Goal: Transaction & Acquisition: Purchase product/service

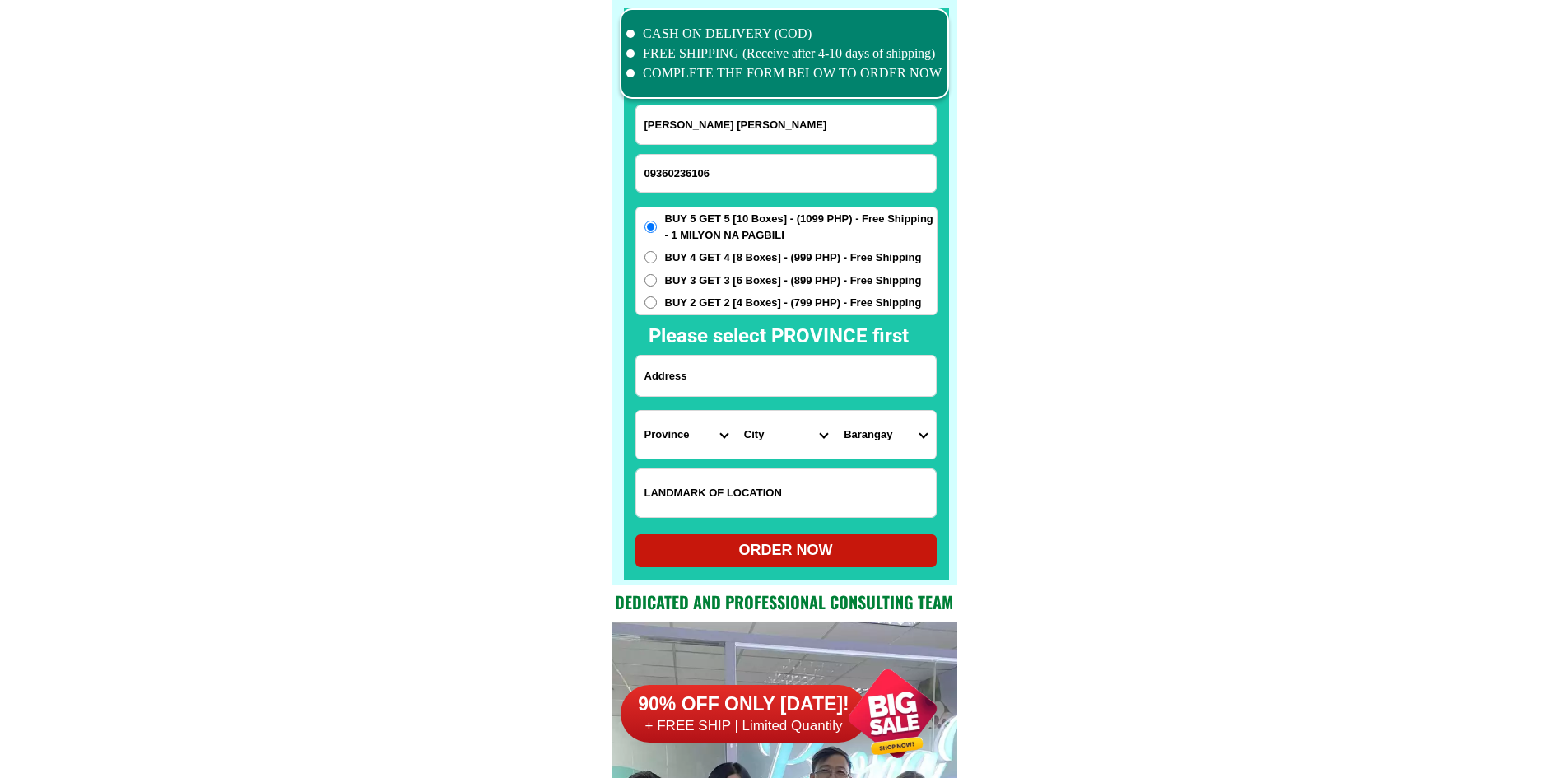
type input "09360236106"
click at [759, 110] on input "[PERSON_NAME] [PERSON_NAME]" at bounding box center [786, 124] width 299 height 39
paste input "[PERSON_NAME]"
paste input "Input full_name"
type input "[PERSON_NAME]"
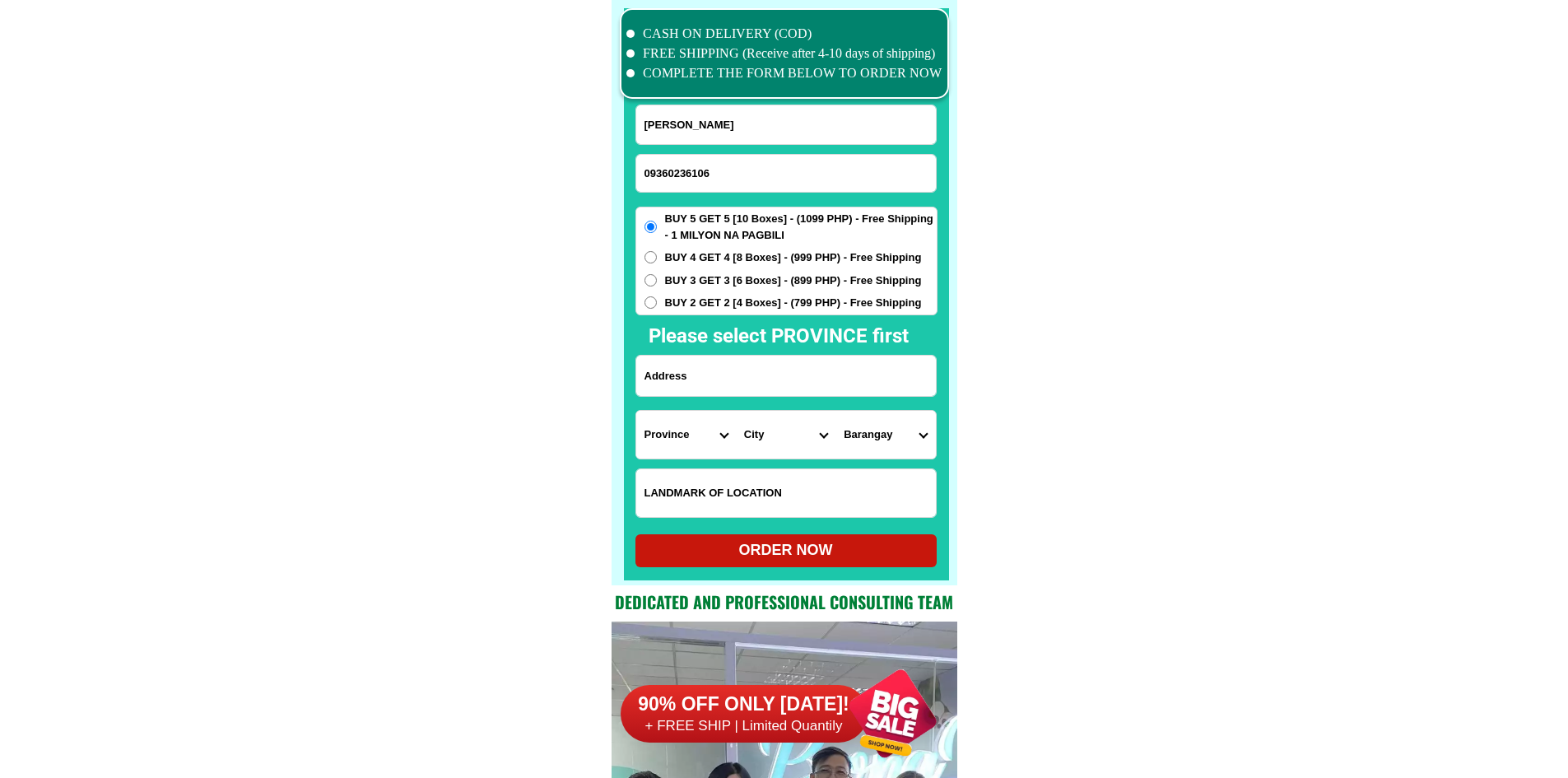
paste input "ILao [STREET_ADDRESS][PERSON_NAME]."
click at [711, 373] on input "Input address" at bounding box center [786, 375] width 299 height 40
type input "ILao [STREET_ADDRESS][PERSON_NAME]."
click at [680, 429] on select "Province [GEOGRAPHIC_DATA] [GEOGRAPHIC_DATA] [GEOGRAPHIC_DATA] [GEOGRAPHIC_DATA…" at bounding box center [686, 434] width 100 height 48
select select "63_761"
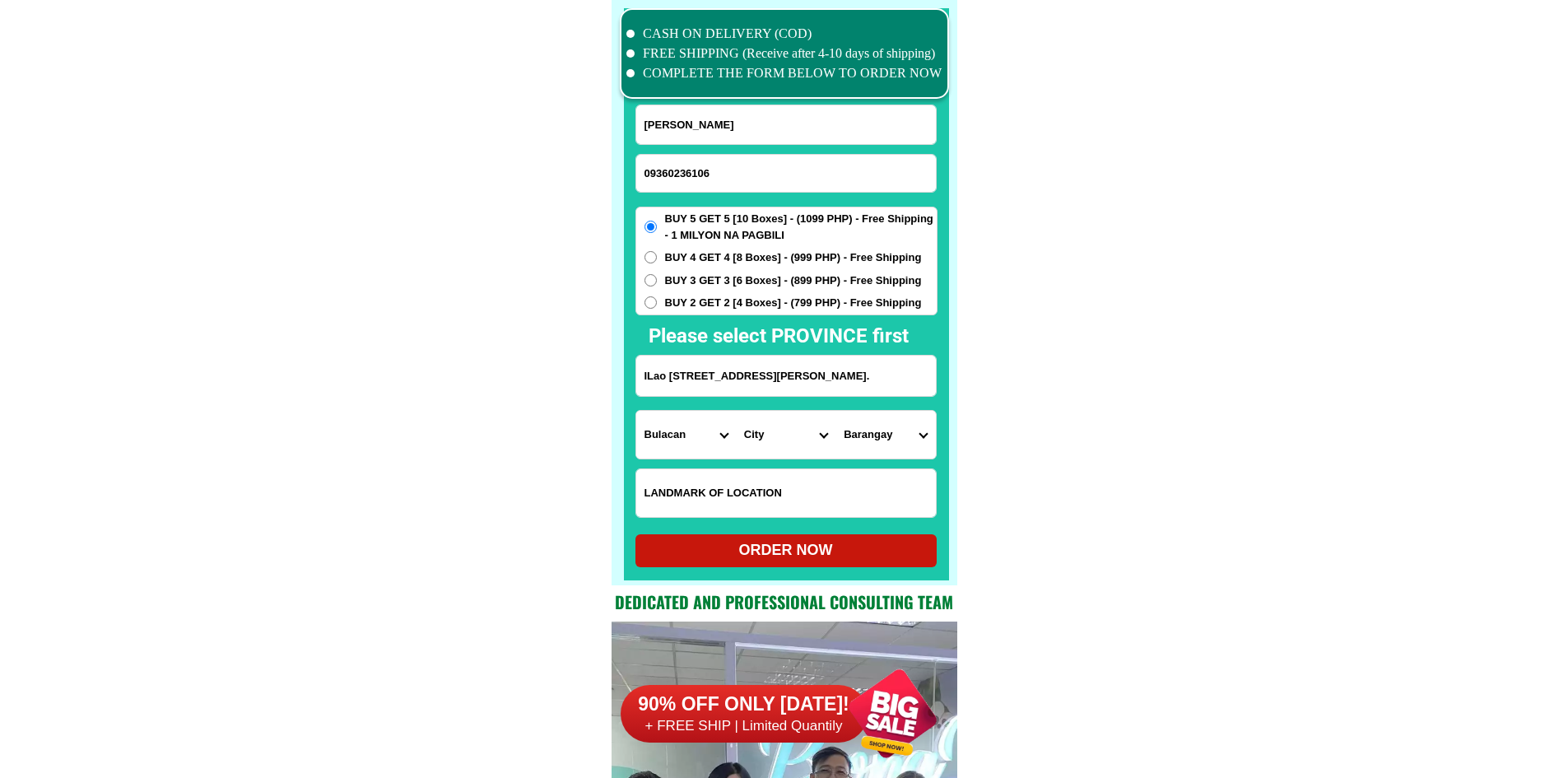
click at [931, 463] on form "[PERSON_NAME] 09360236106 ORDER NOW [GEOGRAPHIC_DATA][PERSON_NAME]. Province [G…" at bounding box center [786, 336] width 302 height 463
click at [767, 437] on select "City Angat Balagtas [GEOGRAPHIC_DATA] [GEOGRAPHIC_DATA] [GEOGRAPHIC_DATA] [GEOG…" at bounding box center [786, 434] width 100 height 48
click at [791, 442] on select "City Angat Balagtas [GEOGRAPHIC_DATA] [GEOGRAPHIC_DATA] [GEOGRAPHIC_DATA] [GEOG…" at bounding box center [786, 434] width 100 height 48
select select "63_7615284"
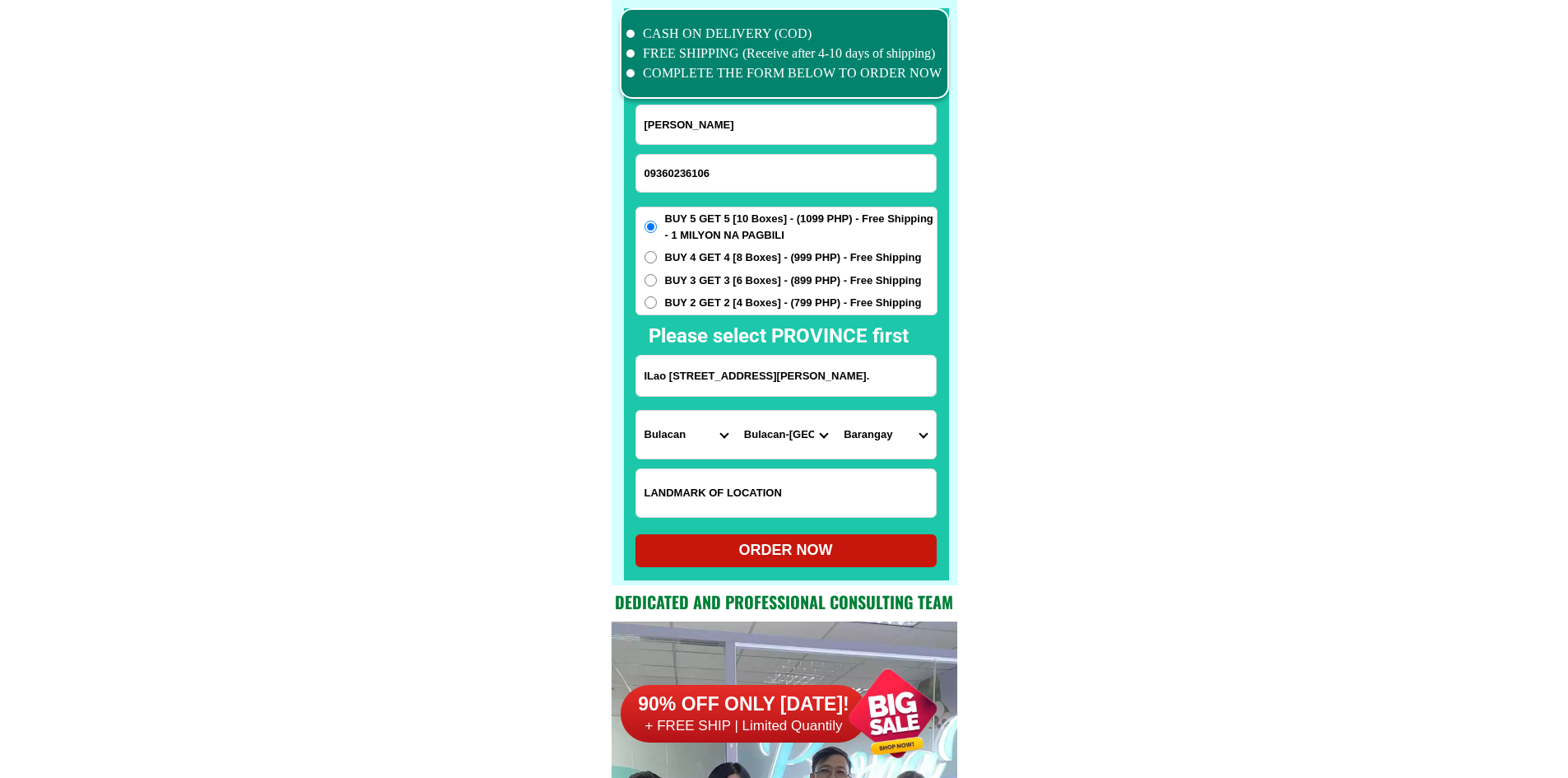
click at [736, 410] on select "City Angat Balagtas [GEOGRAPHIC_DATA] [GEOGRAPHIC_DATA] [GEOGRAPHIC_DATA] [GEOG…" at bounding box center [786, 434] width 100 height 48
click at [872, 444] on select "Barangay Bagbaguin [GEOGRAPHIC_DATA] Buenavista Bulac Camangyanan Catmon [PERSO…" at bounding box center [886, 434] width 100 height 48
select select "63_76152843470"
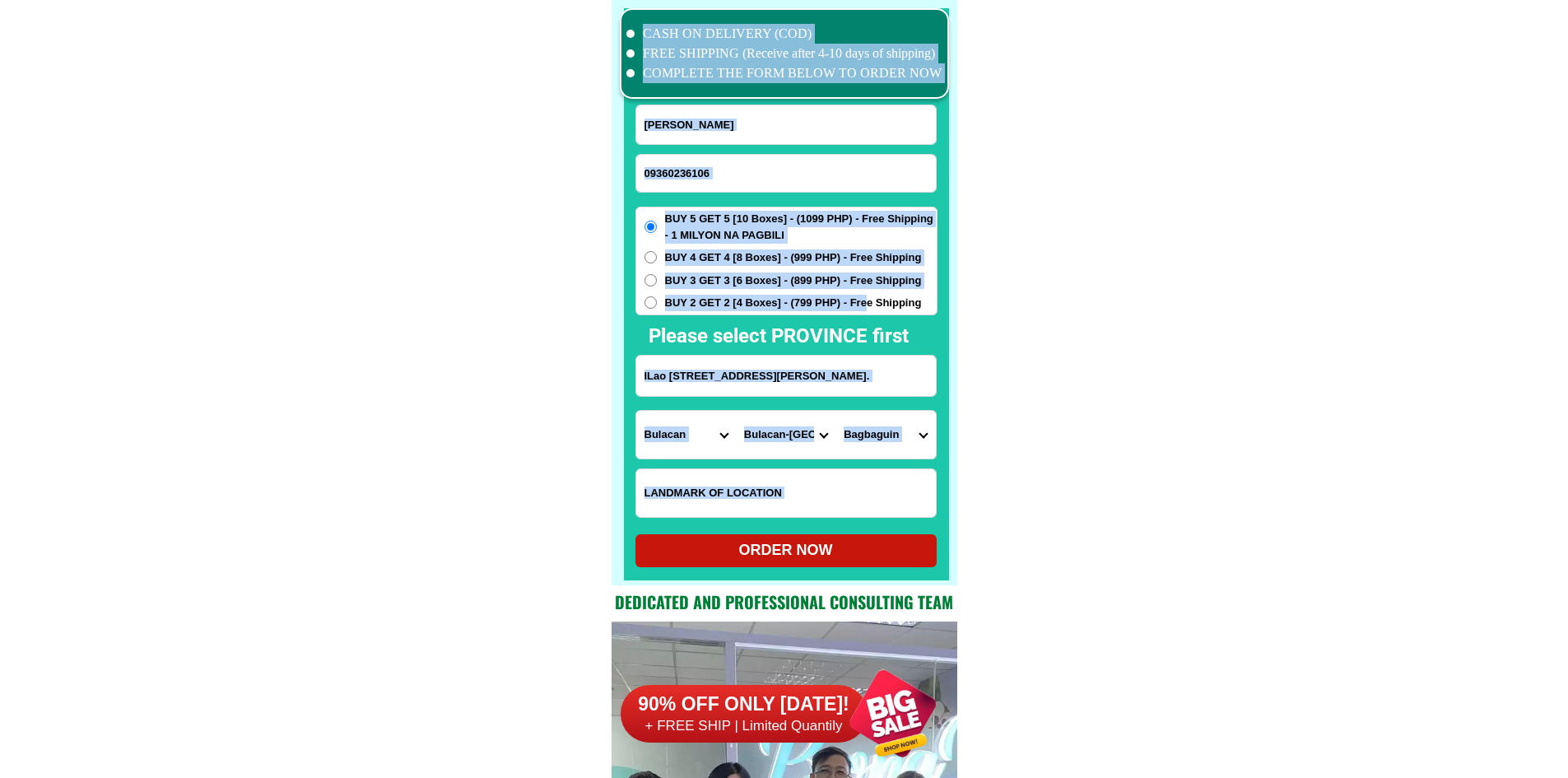
drag, startPoint x: 1016, startPoint y: 496, endPoint x: 866, endPoint y: 312, distance: 237.4
click at [866, 312] on div "BUY 5 GET 5 [10 Boxes] - (1099 PHP) - Free Shipping - 1 MILYON NA PAGBILI BUY 4…" at bounding box center [786, 261] width 302 height 108
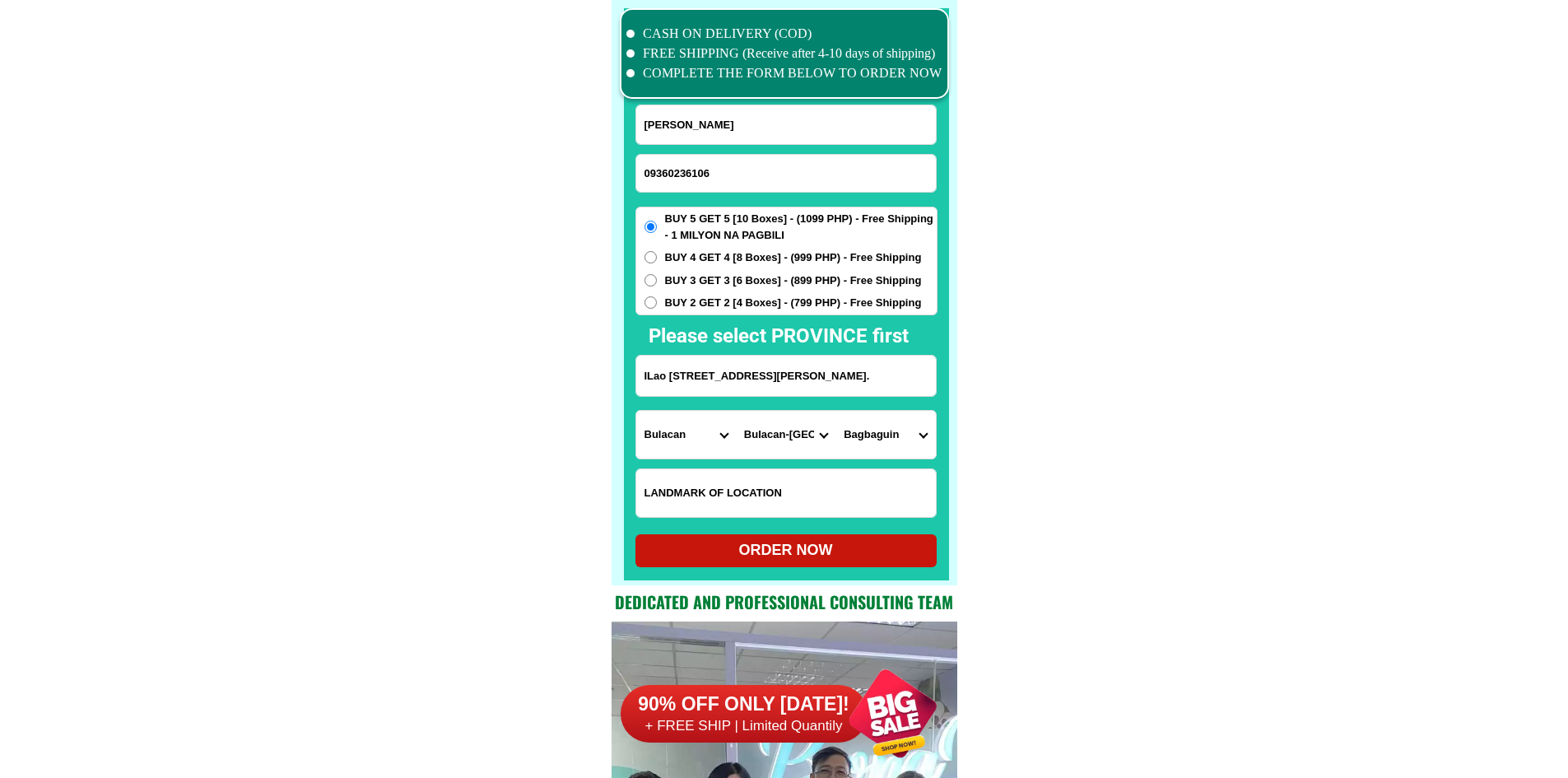
click at [872, 299] on span "BUY 2 GET 2 [4 Boxes] - (799 PHP) - Free Shipping" at bounding box center [793, 302] width 257 height 16
click at [657, 299] on input "BUY 2 GET 2 [4 Boxes] - (799 PHP) - Free Shipping" at bounding box center [650, 302] width 12 height 12
radio input "true"
click at [825, 553] on div "ORDER NOW" at bounding box center [786, 550] width 301 height 23
type input "[PERSON_NAME]"
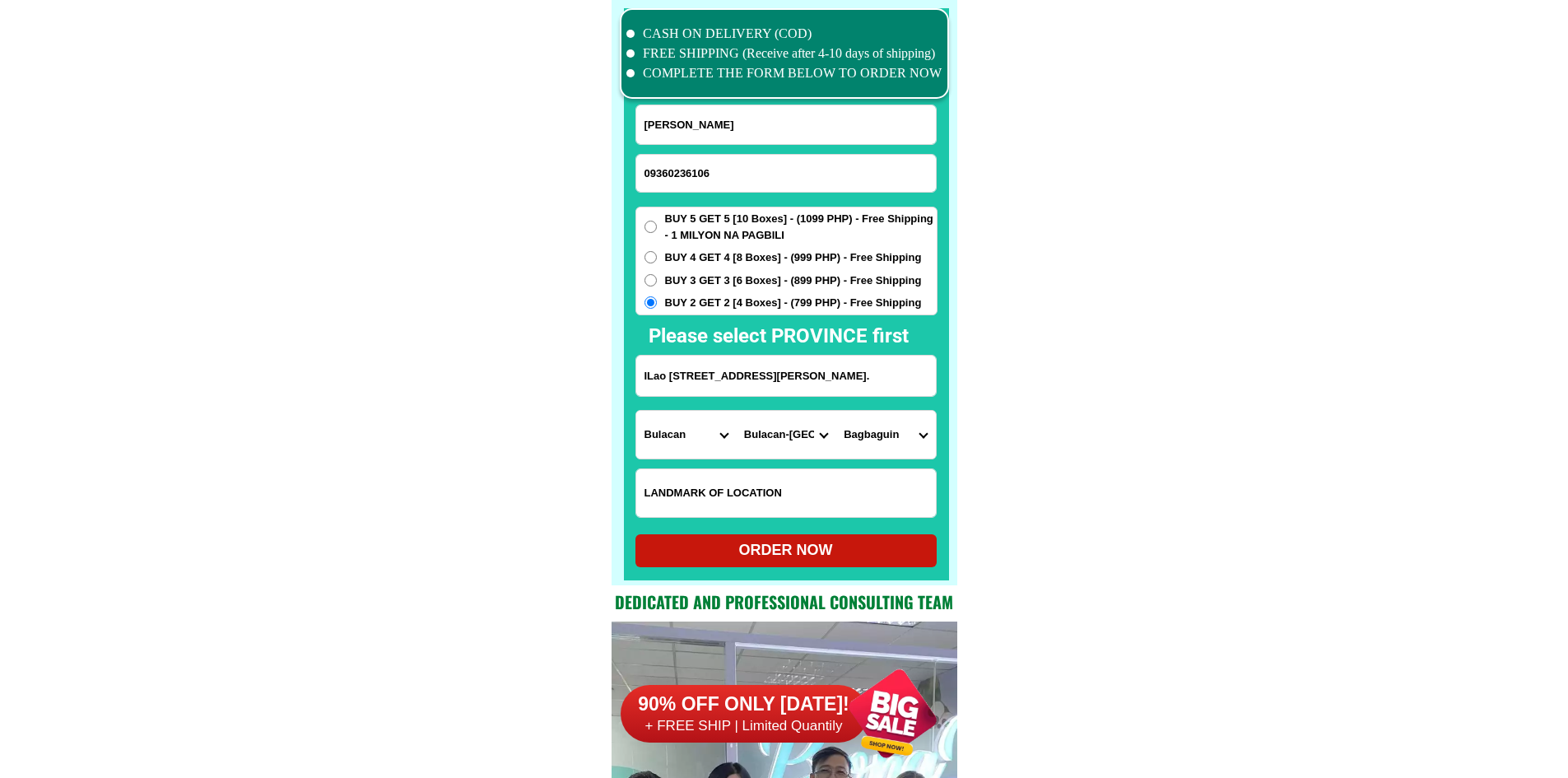
radio input "true"
